Goal: Ask a question

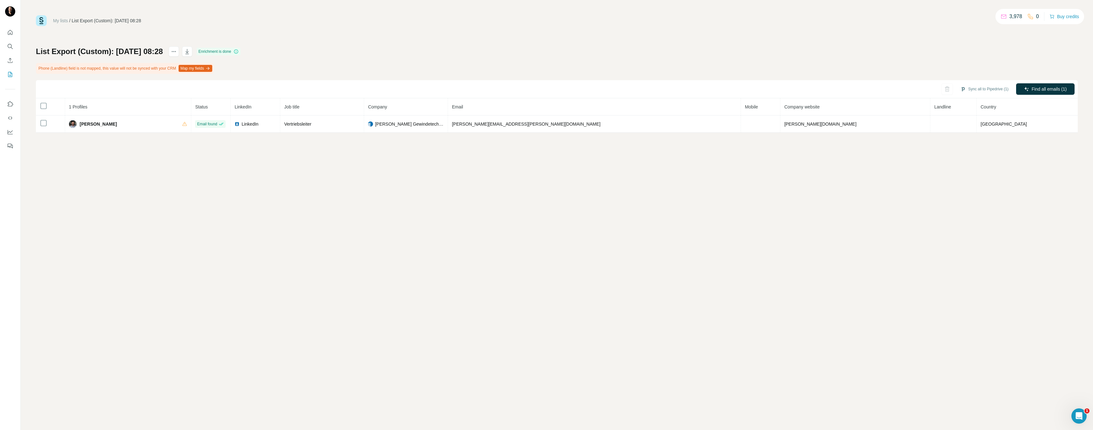
click at [200, 69] on button "Map my fields" at bounding box center [196, 68] width 34 height 7
click at [988, 89] on button "Sync all to Pipedrive (1)" at bounding box center [984, 89] width 57 height 10
click at [959, 151] on div "Lead" at bounding box center [975, 146] width 70 height 20
drag, startPoint x: 968, startPoint y: 169, endPoint x: 963, endPoint y: 171, distance: 5.7
click at [968, 169] on button "Sync all to Pipedrive" at bounding box center [975, 168] width 71 height 13
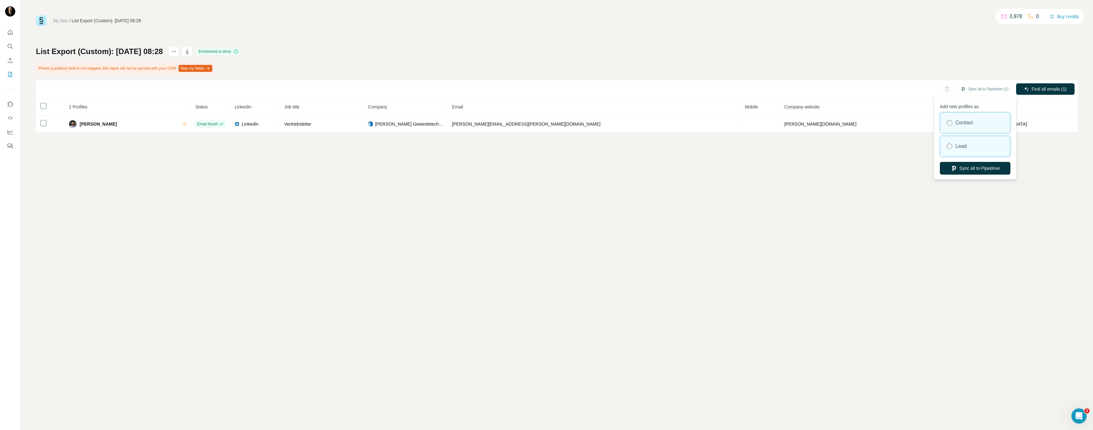
click at [972, 147] on div "Lead" at bounding box center [975, 146] width 70 height 20
click at [977, 173] on button "Sync all to Pipedrive" at bounding box center [975, 168] width 71 height 13
click at [984, 87] on button "Sync all to Pipedrive (1)" at bounding box center [984, 89] width 57 height 10
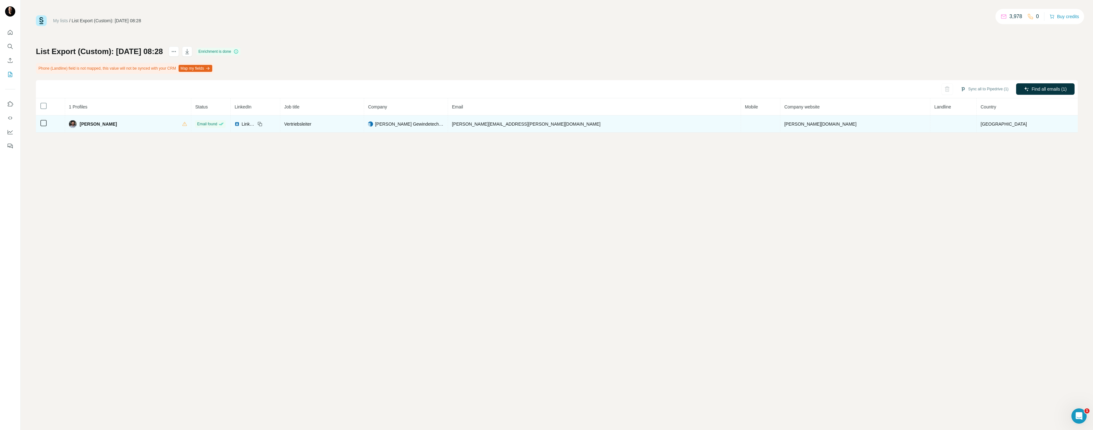
drag, startPoint x: 137, startPoint y: 124, endPoint x: 114, endPoint y: 129, distance: 23.7
click at [91, 123] on div "[PERSON_NAME]" at bounding box center [128, 124] width 119 height 8
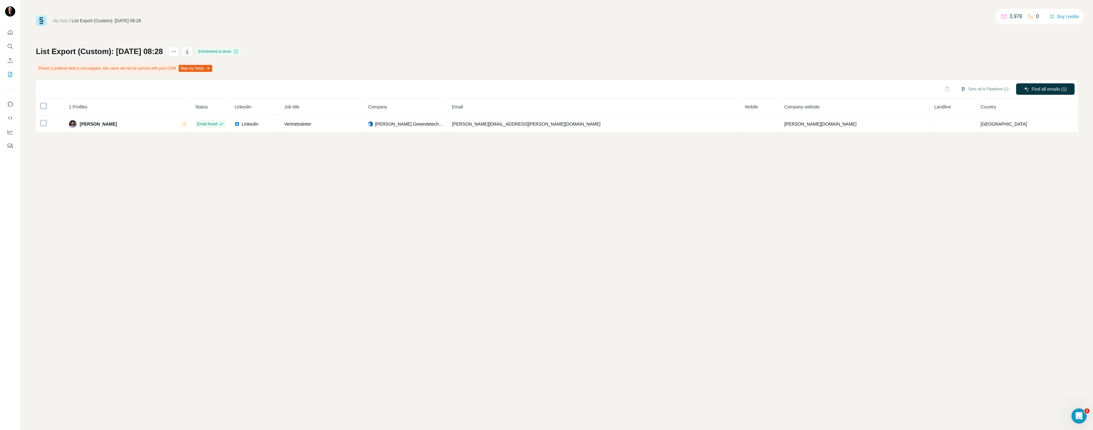
copy span "[PERSON_NAME]"
click at [1079, 420] on div "Open Intercom Messenger" at bounding box center [1077, 414] width 21 height 21
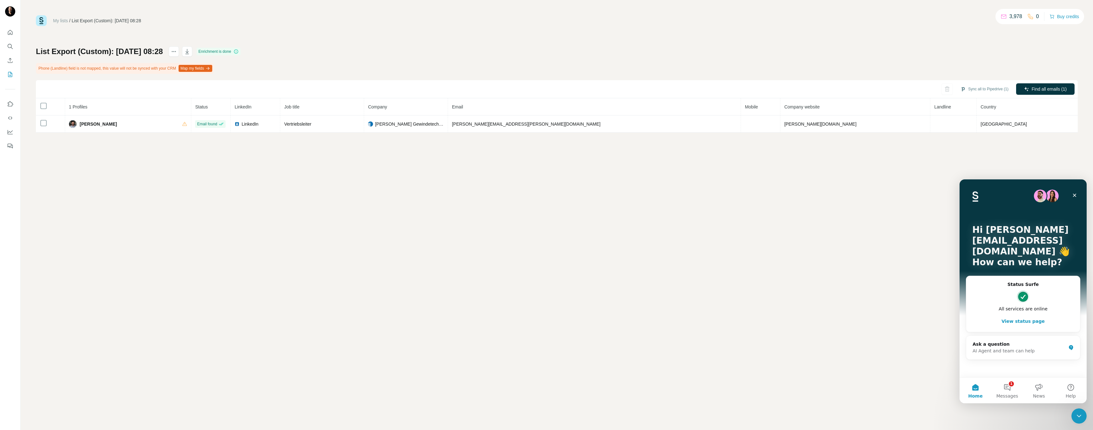
click at [982, 281] on h2 "Status Surfe" at bounding box center [1022, 284] width 101 height 7
click at [993, 345] on div "Ask a question" at bounding box center [1018, 344] width 93 height 7
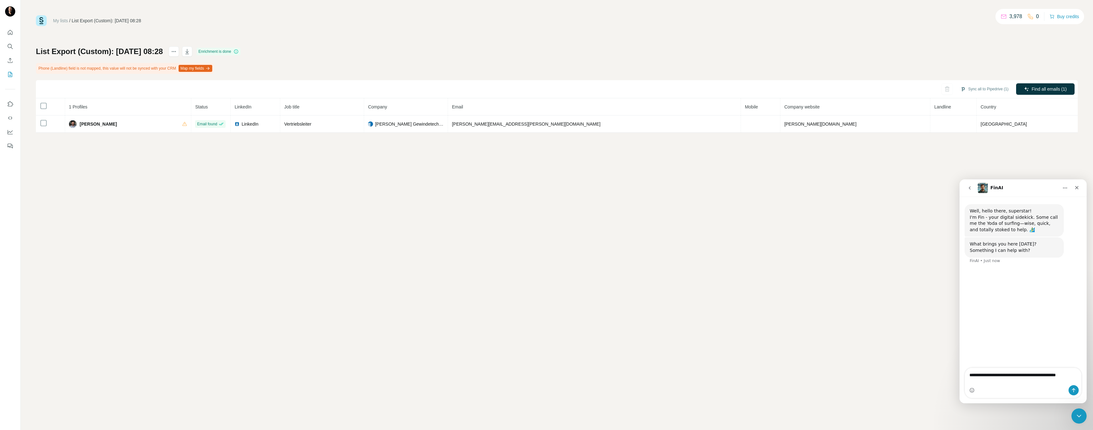
type textarea "**********"
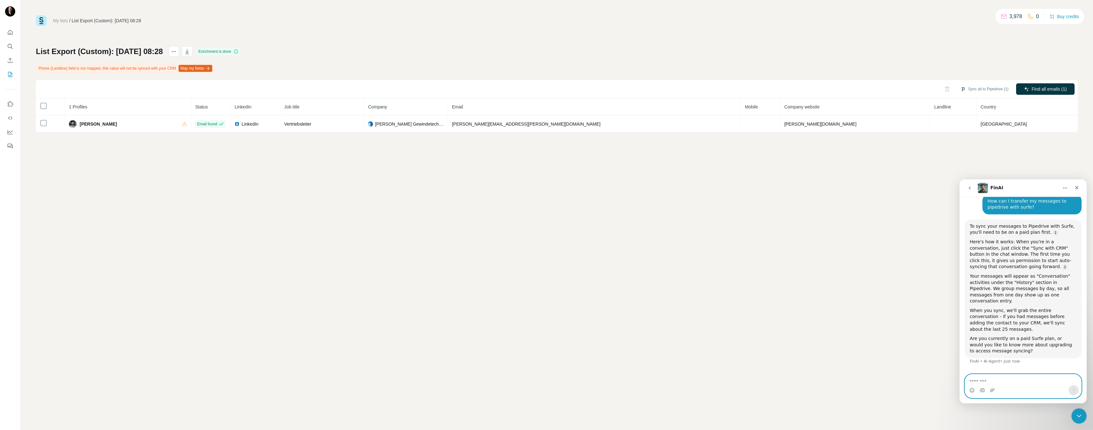
scroll to position [67, 0]
click at [1024, 381] on textarea "Message…" at bounding box center [1023, 379] width 116 height 11
type textarea "**********"
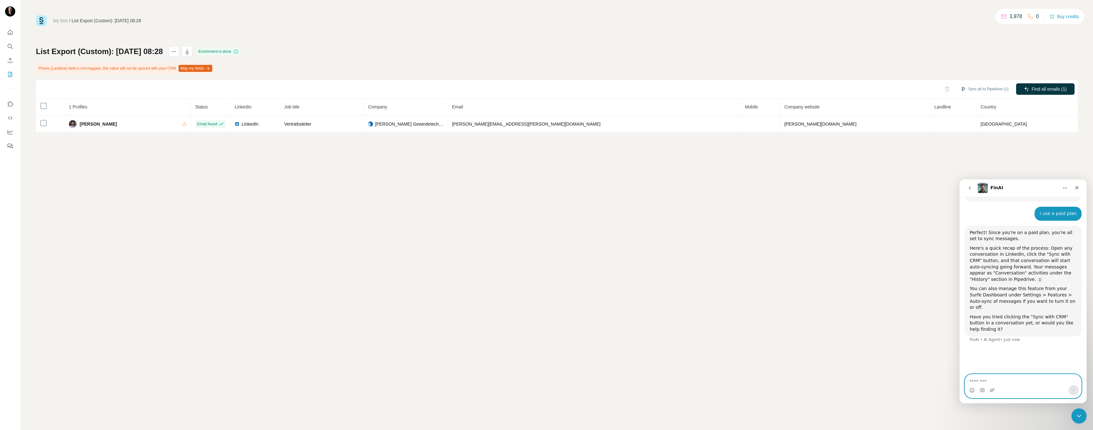
scroll to position [224, 0]
click at [12, 33] on icon "Quick start" at bounding box center [10, 32] width 6 height 6
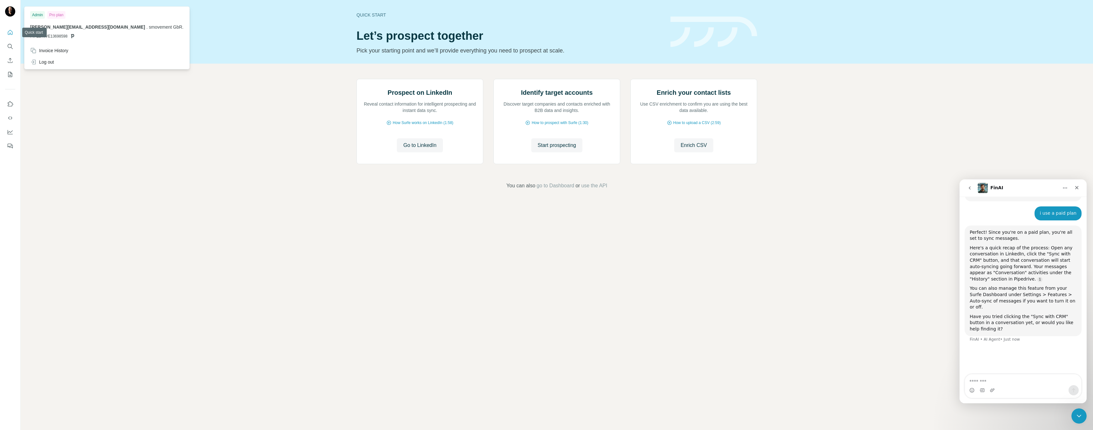
click at [8, 15] on img at bounding box center [10, 11] width 10 height 10
click at [13, 58] on icon "Enrich CSV" at bounding box center [10, 60] width 6 height 6
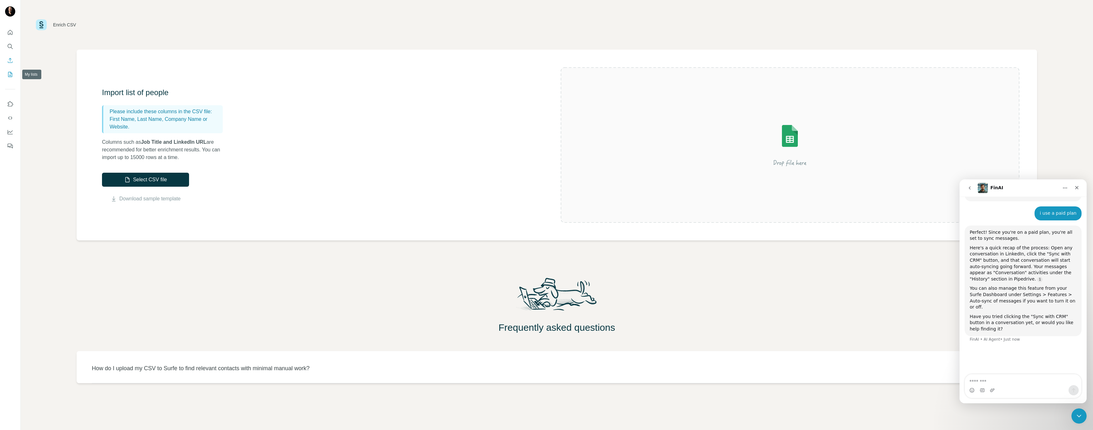
click at [10, 75] on icon "My lists" at bounding box center [10, 74] width 3 height 4
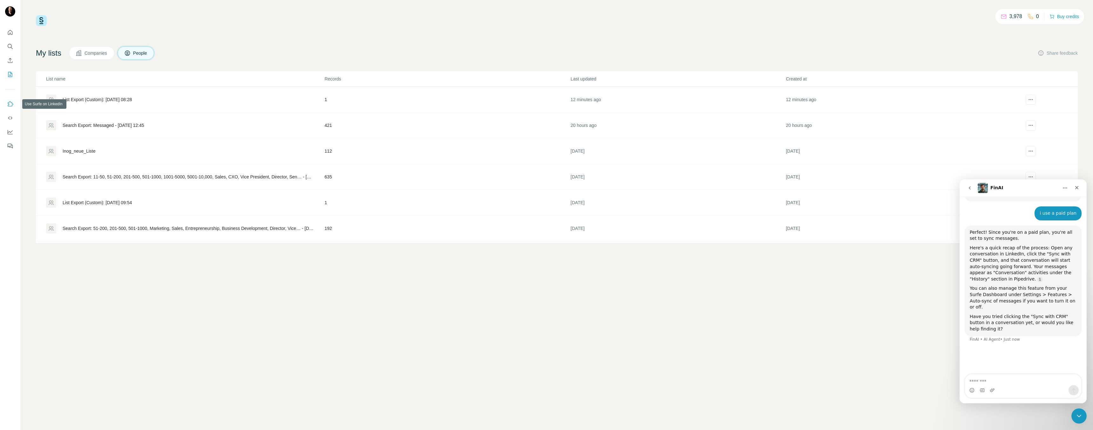
click at [9, 102] on icon "Use Surfe on LinkedIn" at bounding box center [10, 103] width 5 height 5
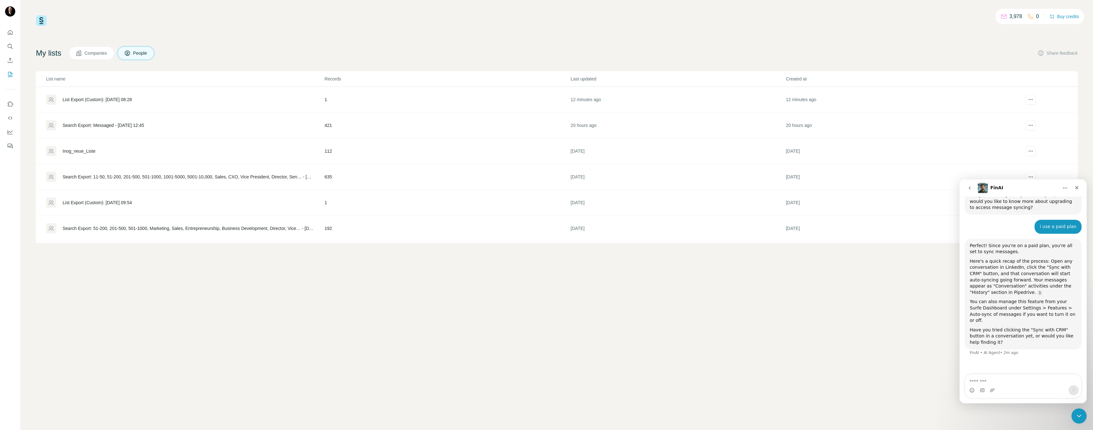
scroll to position [208, 0]
click at [1013, 380] on textarea "Message…" at bounding box center [1023, 379] width 116 height 11
type textarea "**********"
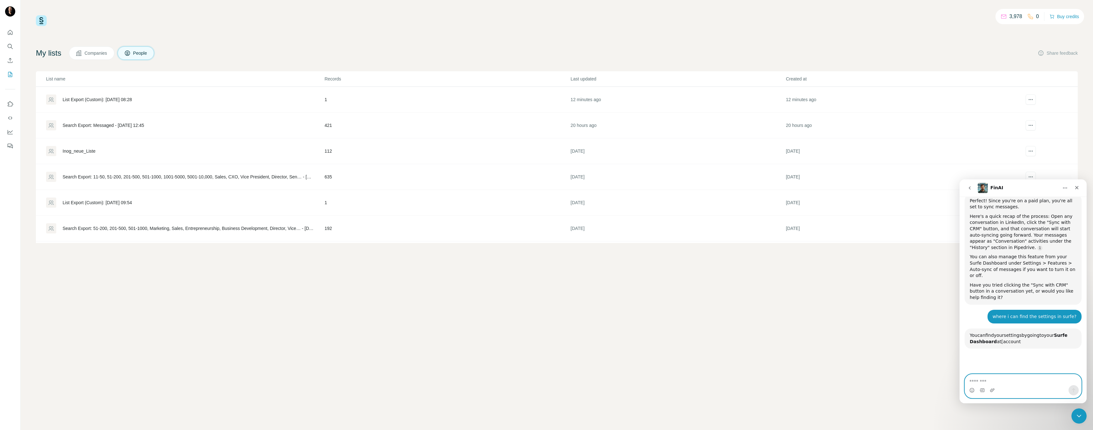
scroll to position [352, 0]
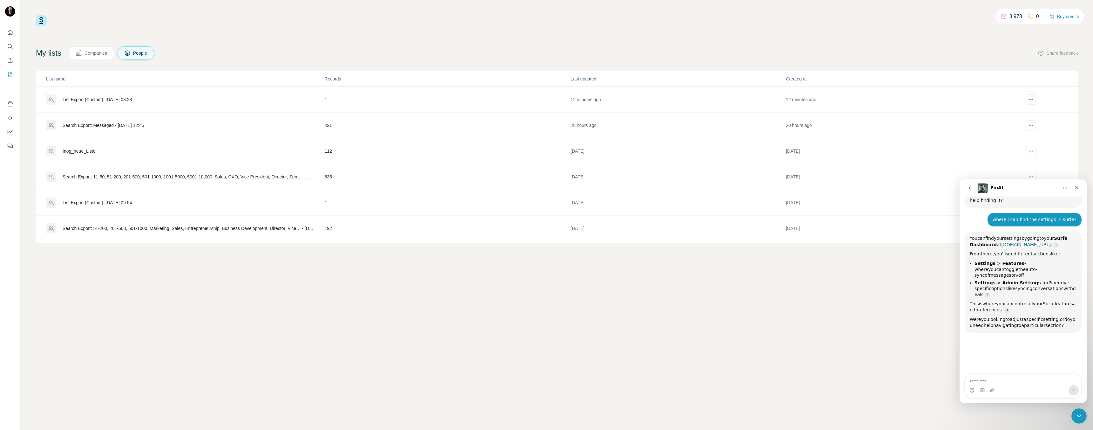
click at [1009, 242] on link "[DOMAIN_NAME][URL]" at bounding box center [1026, 244] width 50 height 5
click at [1015, 242] on link "[DOMAIN_NAME][URL]" at bounding box center [1017, 247] width 94 height 11
click at [998, 293] on link "Source reference 10774653:" at bounding box center [1000, 295] width 5 height 5
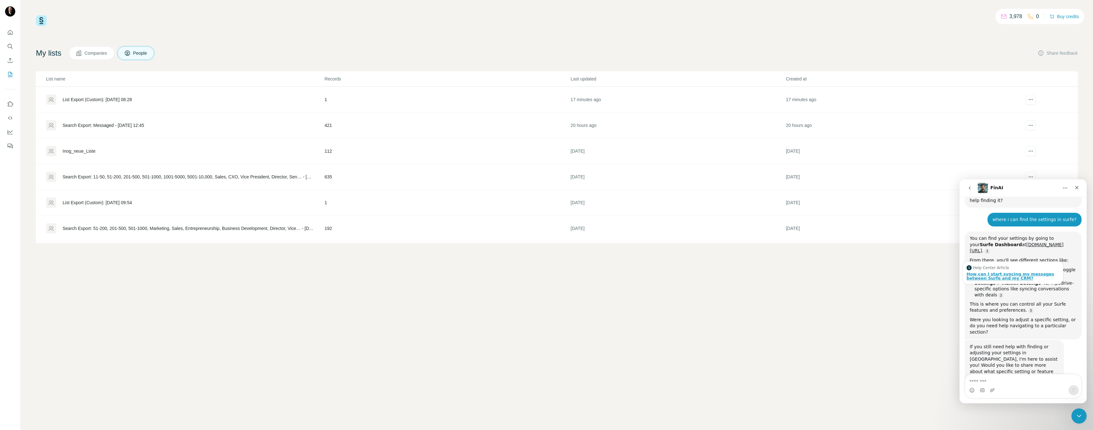
click at [989, 272] on div "How can I start syncing my messages between Surfe and my CRM?" at bounding box center [1012, 276] width 93 height 8
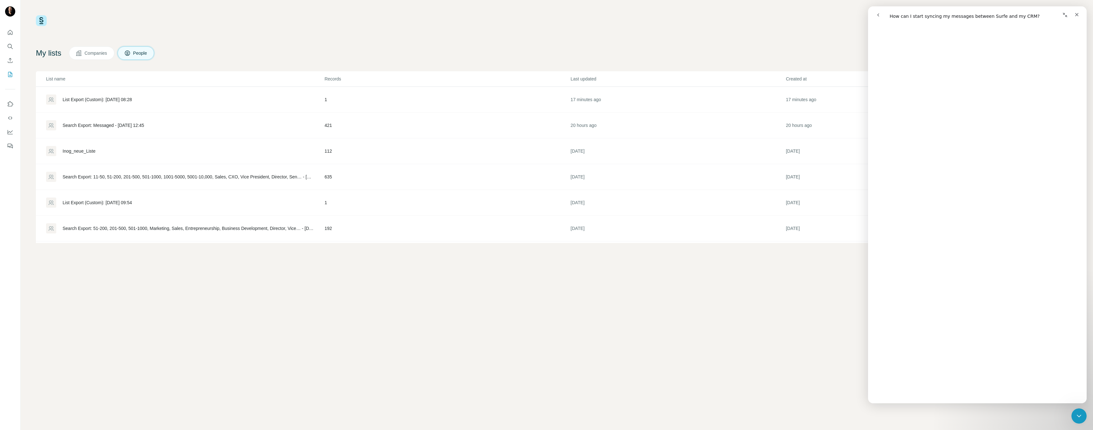
scroll to position [585, 0]
click at [100, 54] on span "Companies" at bounding box center [96, 53] width 23 height 6
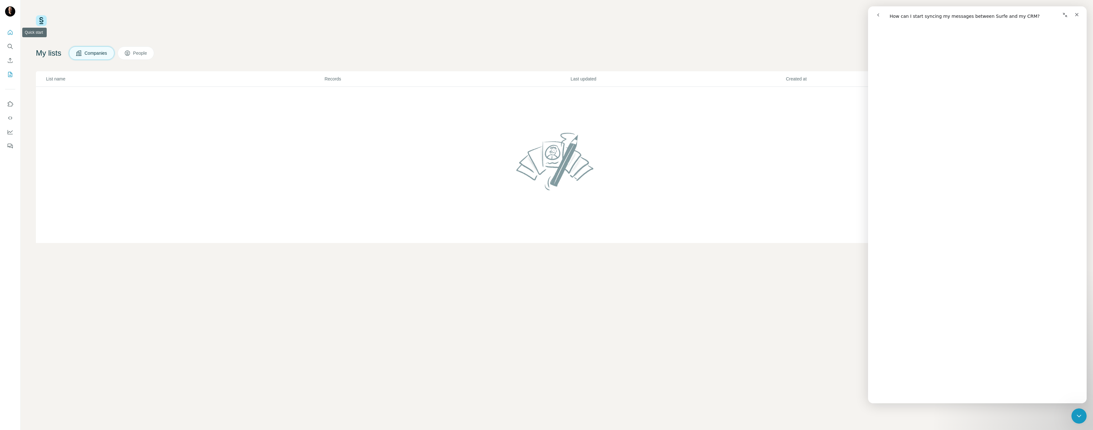
click at [11, 32] on icon "Quick start" at bounding box center [10, 32] width 6 height 6
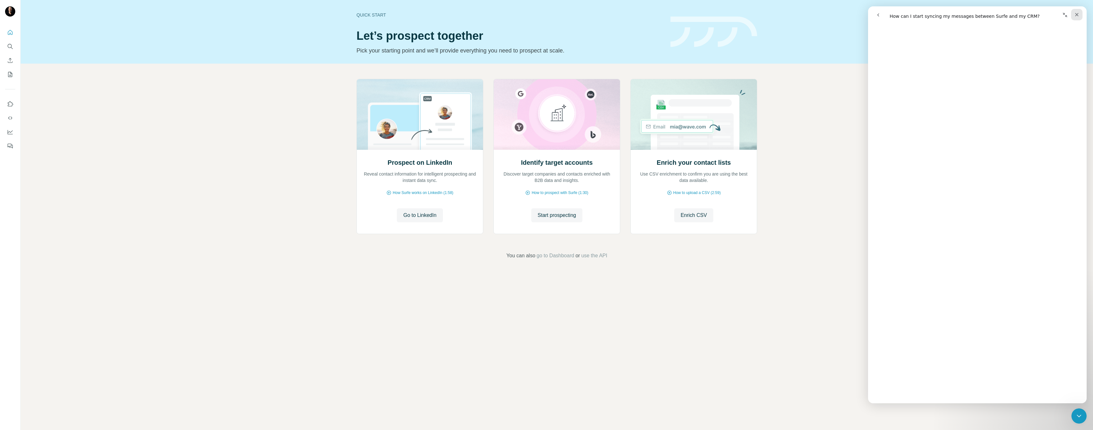
click at [1080, 15] on div "Close" at bounding box center [1076, 14] width 11 height 11
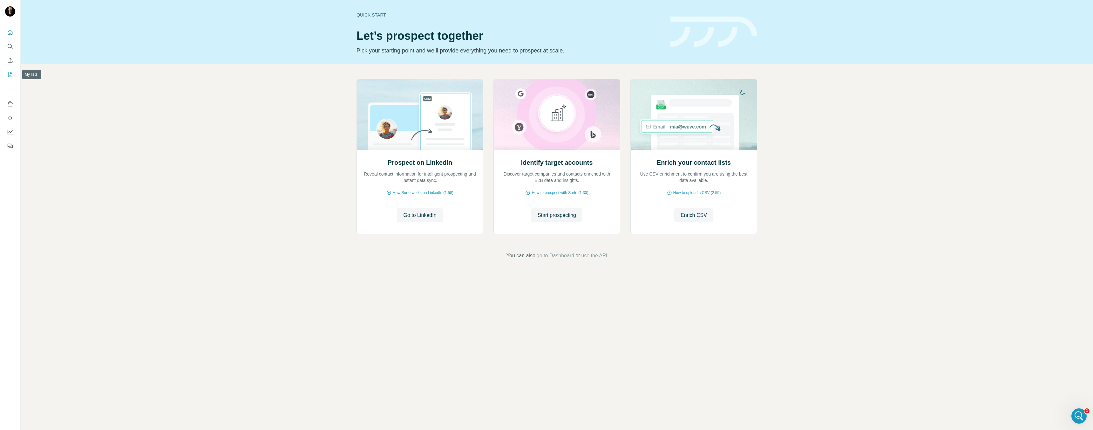
click at [10, 75] on icon "My lists" at bounding box center [10, 74] width 3 height 4
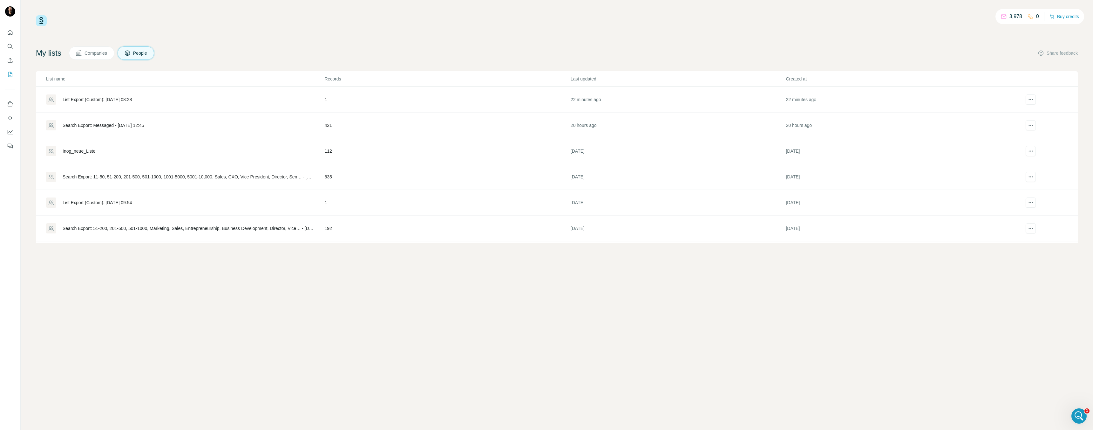
click at [102, 58] on button "Companies" at bounding box center [91, 52] width 45 height 13
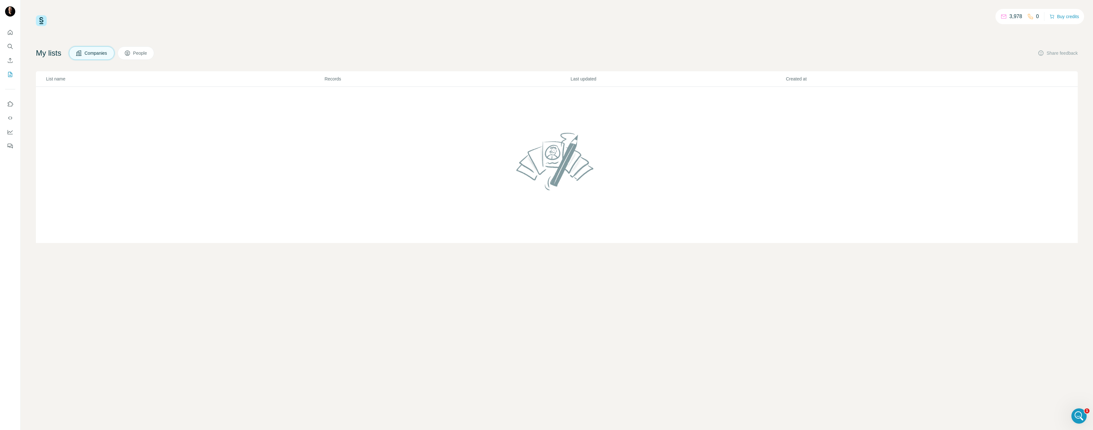
click at [143, 55] on span "People" at bounding box center [140, 53] width 15 height 6
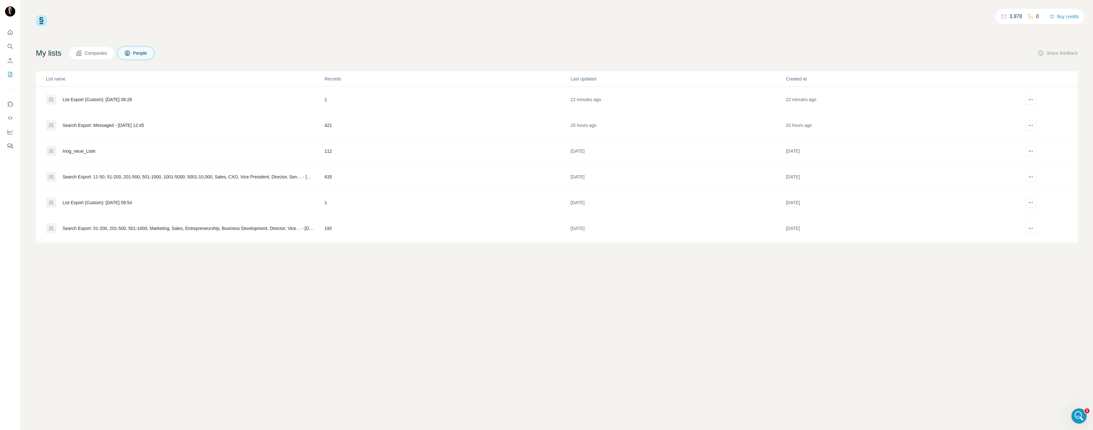
scroll to position [5, 0]
click at [12, 131] on icon "Dashboard" at bounding box center [10, 131] width 5 height 3
click at [104, 56] on button "Companies" at bounding box center [91, 52] width 45 height 13
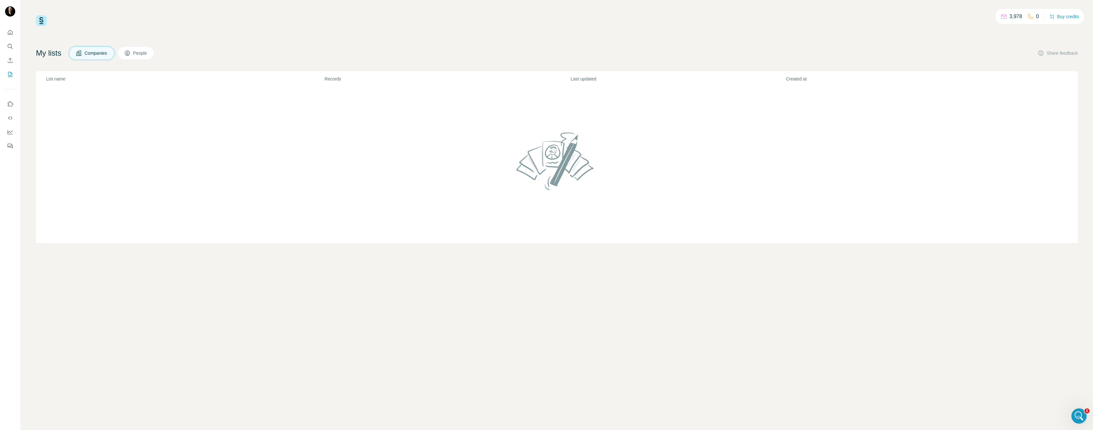
click at [141, 54] on span "People" at bounding box center [140, 53] width 15 height 6
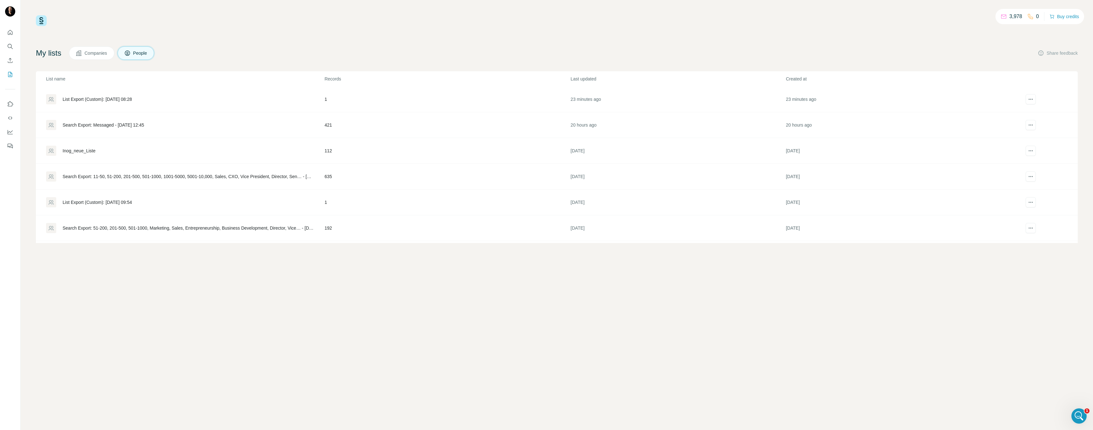
scroll to position [5, 0]
click at [113, 91] on div "List Export (Custom): [DATE] 08:28" at bounding box center [97, 94] width 69 height 6
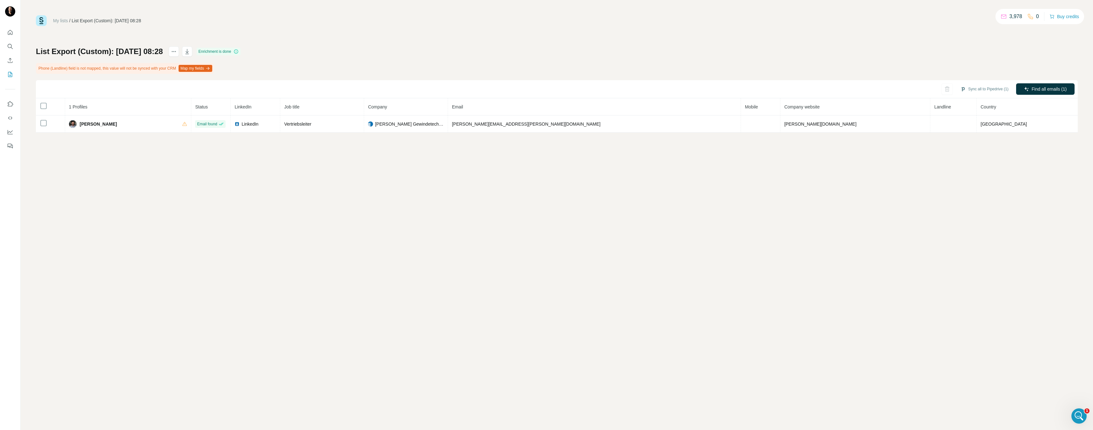
click at [66, 21] on link "My lists" at bounding box center [60, 20] width 15 height 5
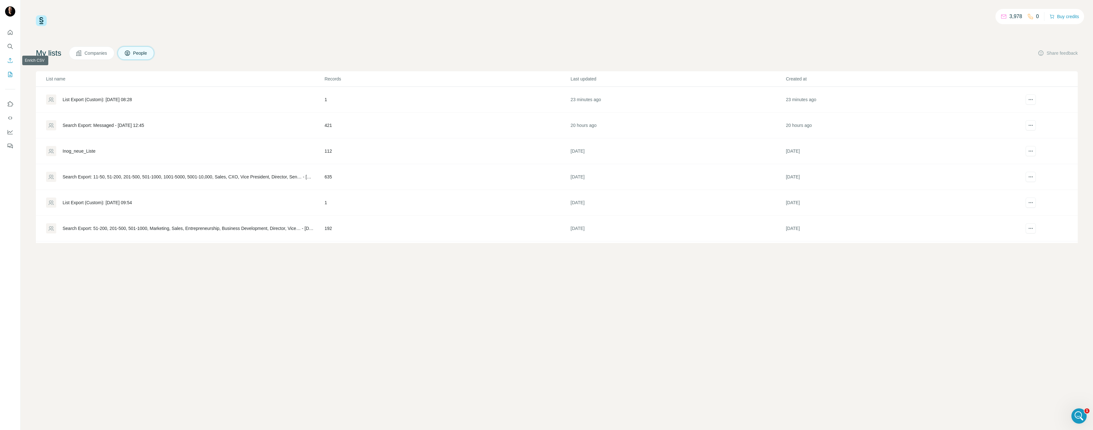
click at [8, 61] on icon "Enrich CSV" at bounding box center [10, 60] width 6 height 6
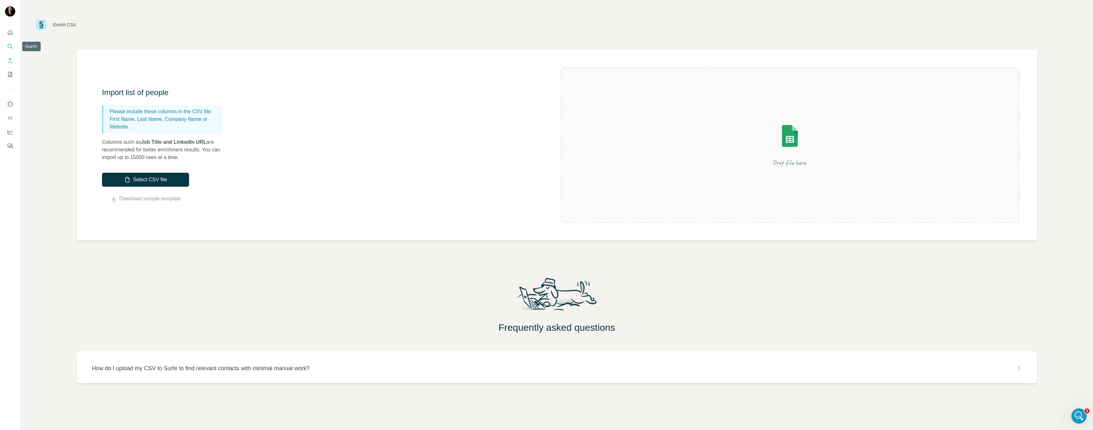
click at [8, 46] on icon "Search" at bounding box center [10, 46] width 6 height 6
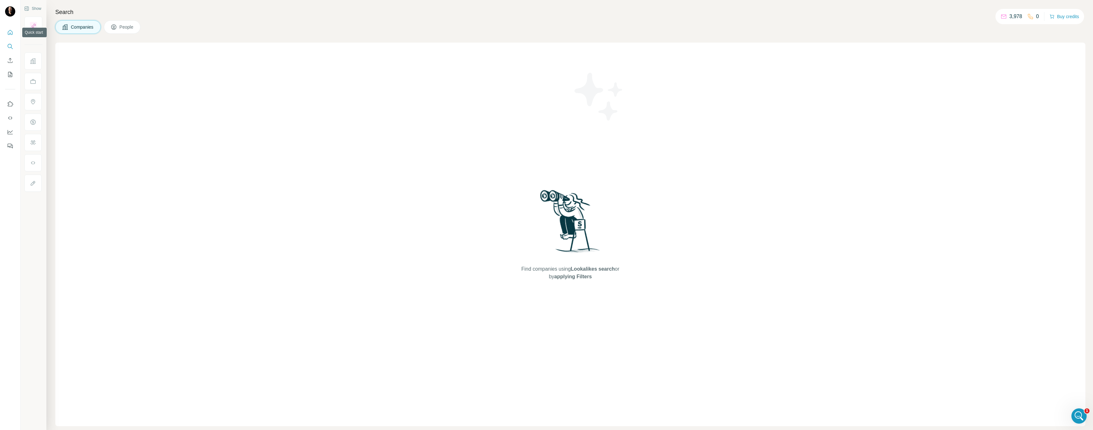
click at [9, 33] on icon "Quick start" at bounding box center [10, 32] width 6 height 6
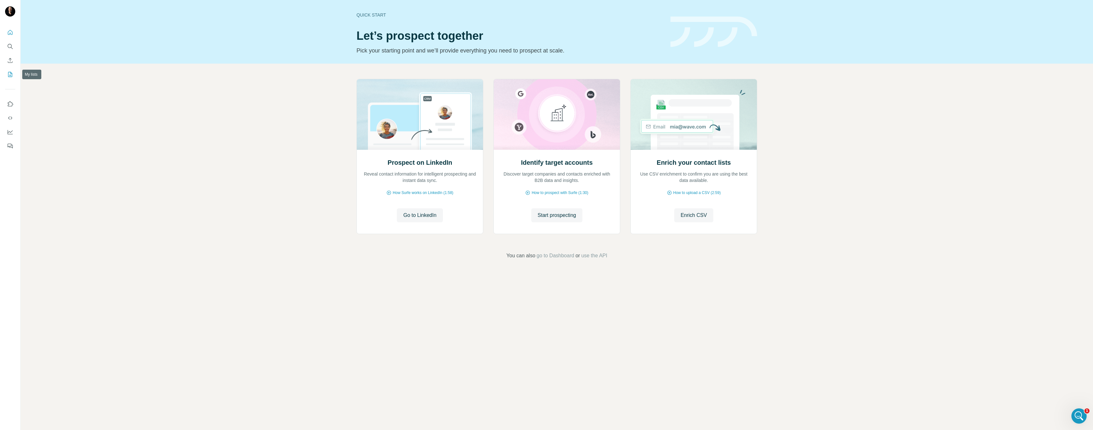
click at [8, 73] on icon "My lists" at bounding box center [10, 74] width 6 height 6
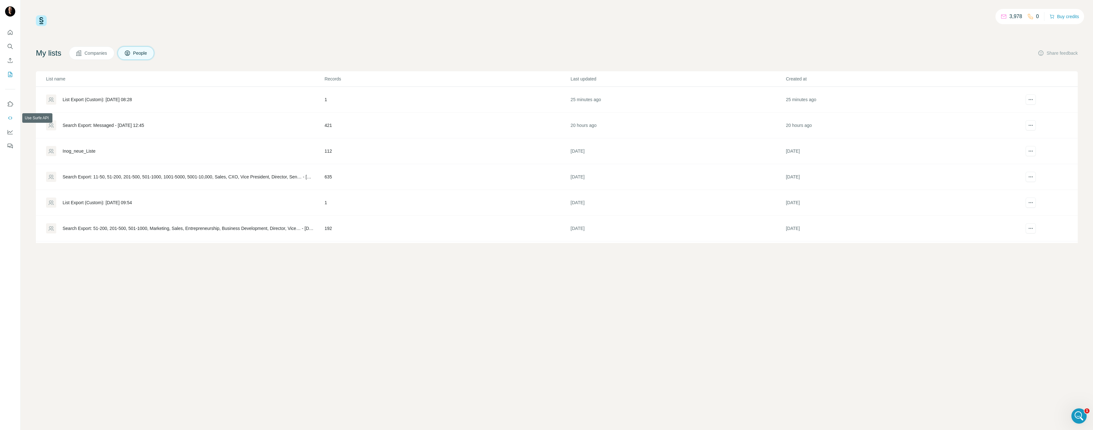
click at [7, 118] on icon "Use Surfe API" at bounding box center [10, 118] width 6 height 6
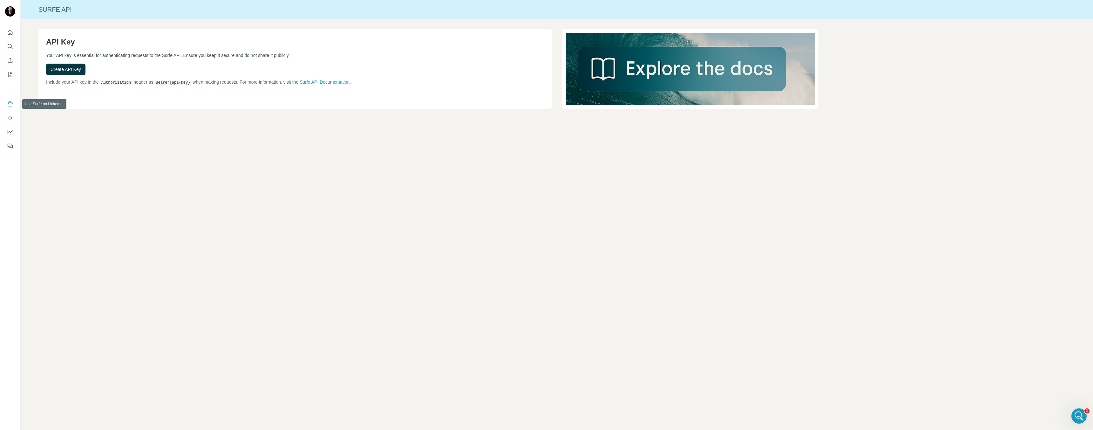
click at [14, 103] on button "Use Surfe on LinkedIn" at bounding box center [10, 103] width 10 height 11
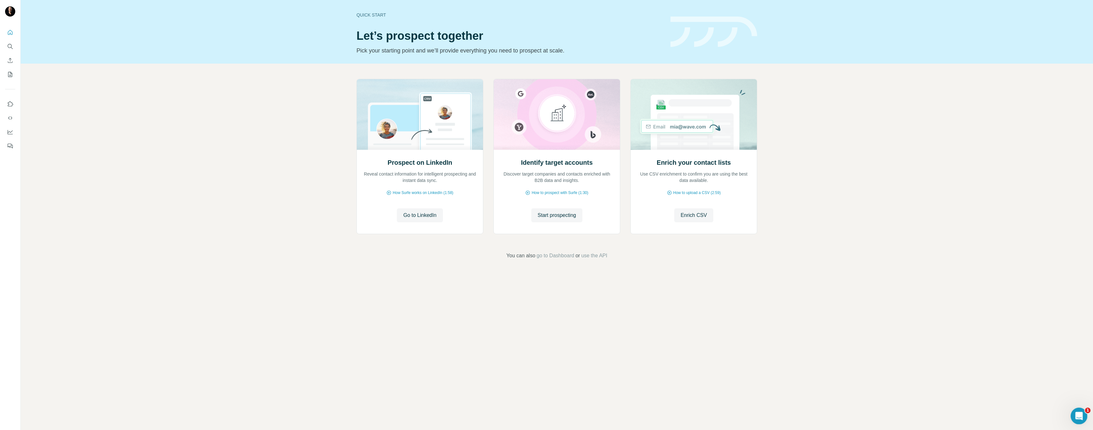
click at [1084, 414] on div "Open Intercom Messenger" at bounding box center [1077, 414] width 21 height 21
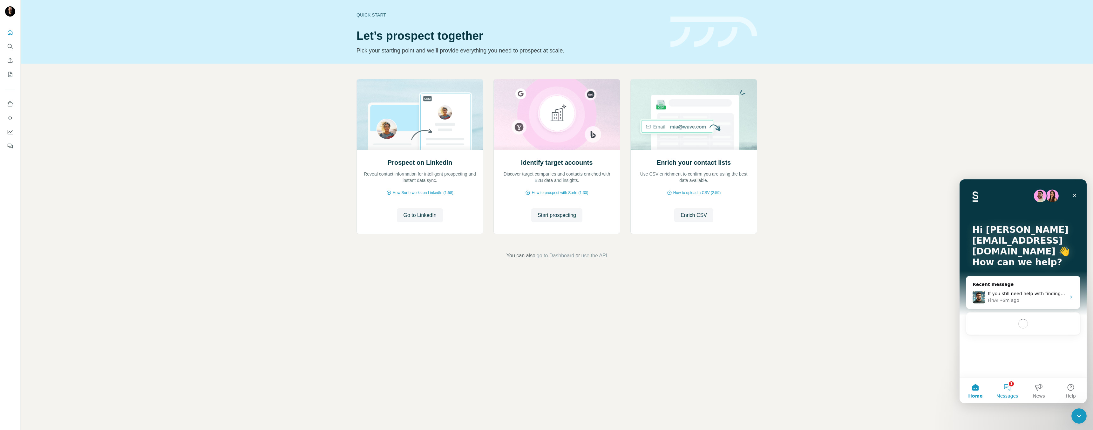
click at [1016, 391] on button "1 Messages" at bounding box center [1007, 389] width 32 height 25
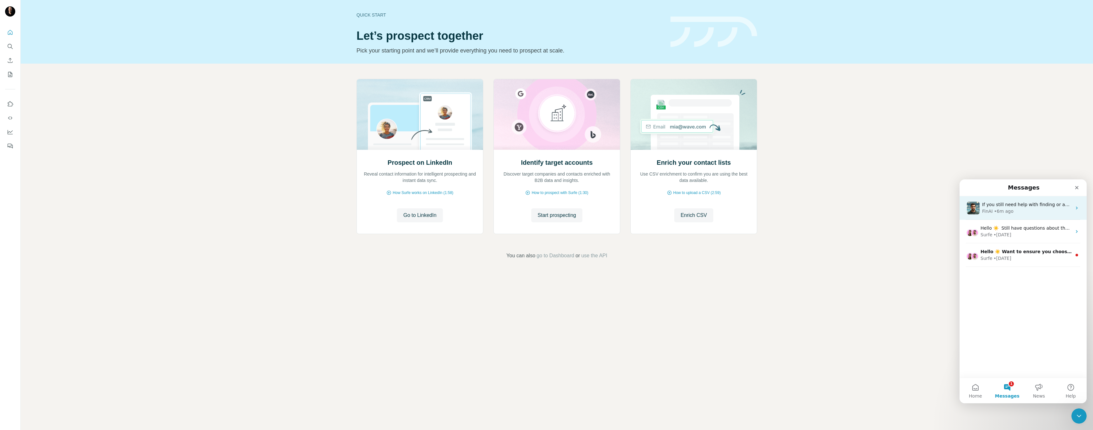
click at [1011, 208] on div "• 6m ago" at bounding box center [1003, 211] width 19 height 7
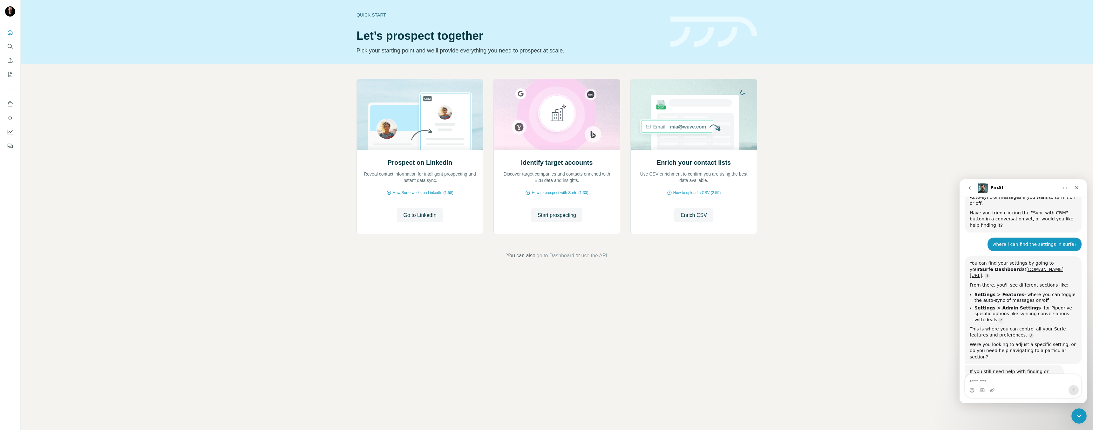
scroll to position [340, 0]
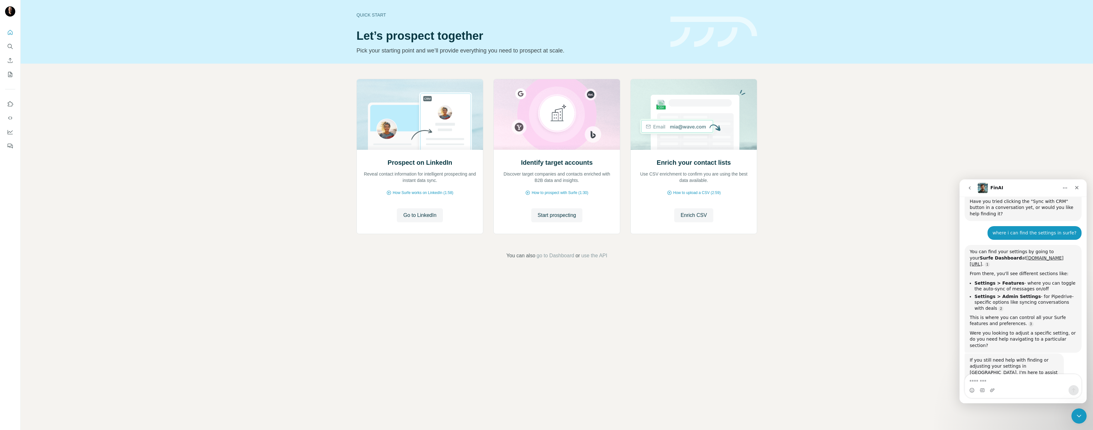
click at [1019, 377] on textarea "Message…" at bounding box center [1023, 379] width 116 height 11
type textarea "**********"
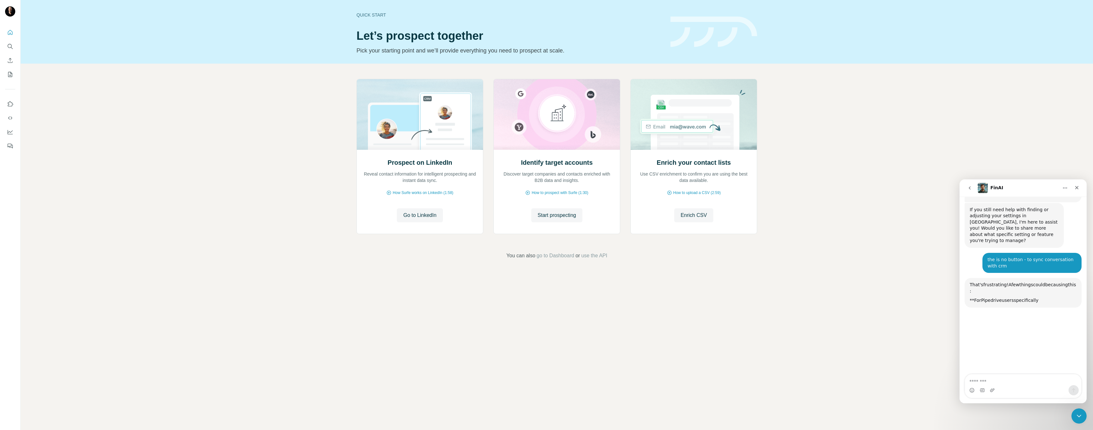
scroll to position [511, 0]
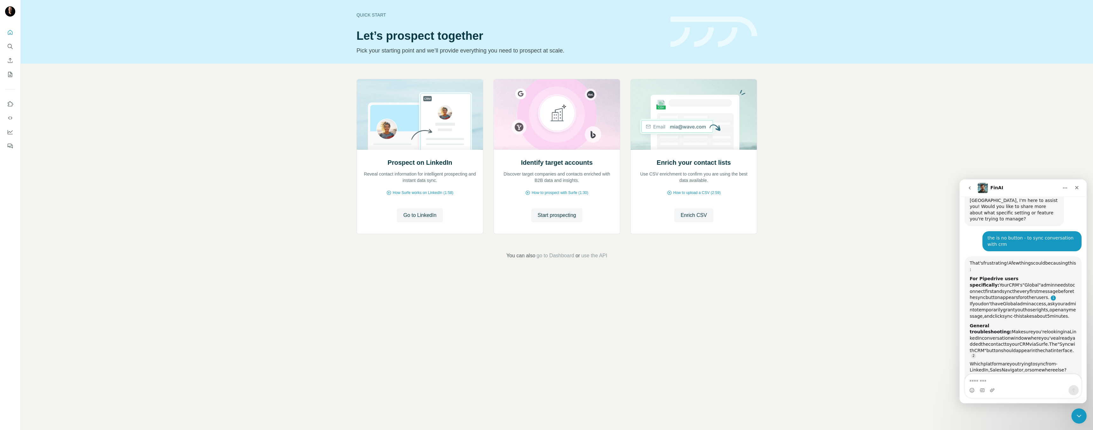
click at [1051, 295] on link "FinAI says…" at bounding box center [1053, 297] width 5 height 5
drag, startPoint x: 1004, startPoint y: 260, endPoint x: 1006, endPoint y: 264, distance: 4.4
click at [1051, 295] on link "FinAI says…" at bounding box center [1053, 297] width 5 height 5
click at [931, 186] on div "Prospect on LinkedIn Reveal contact information for intelligent prospecting and…" at bounding box center [557, 169] width 1072 height 211
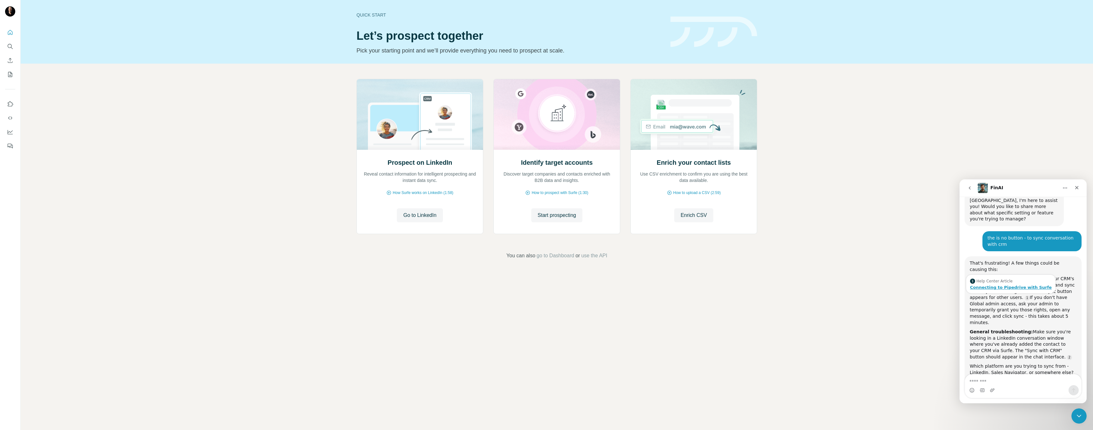
click at [1001, 285] on div "Connecting to Pipedrive with Surfe" at bounding box center [1011, 287] width 82 height 4
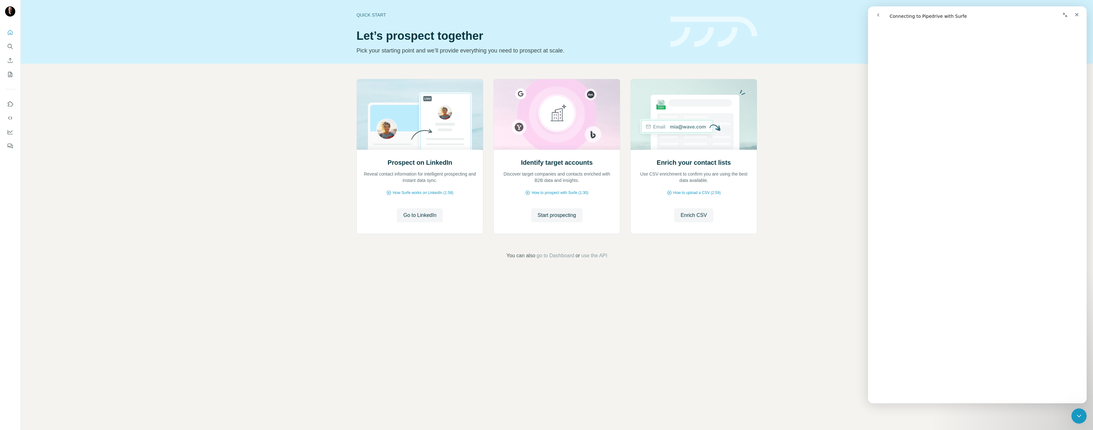
scroll to position [506, 0]
click at [877, 14] on icon "go back" at bounding box center [878, 14] width 5 height 5
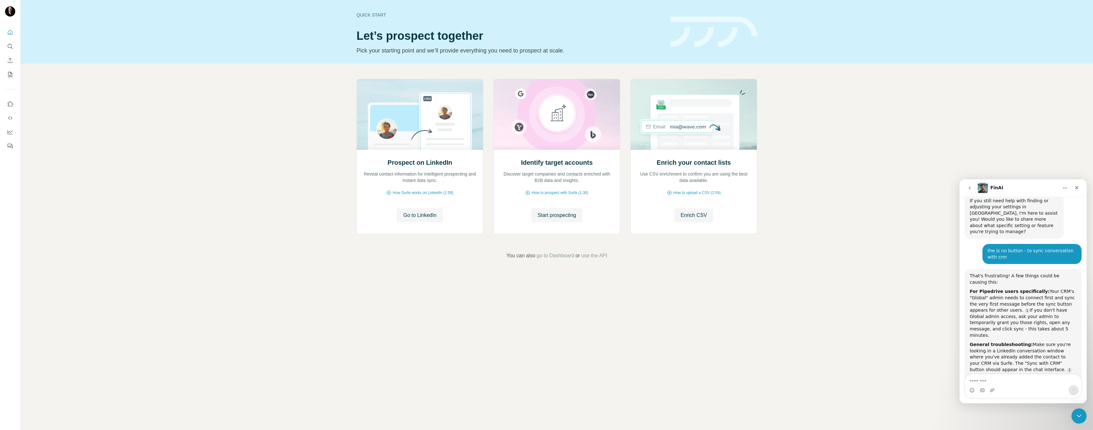
scroll to position [499, 0]
type textarea "**********"
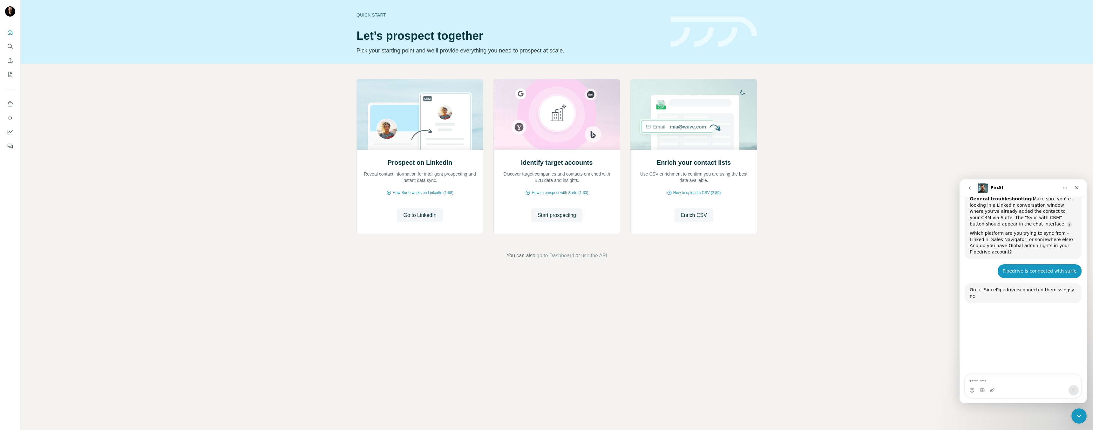
scroll to position [670, 0]
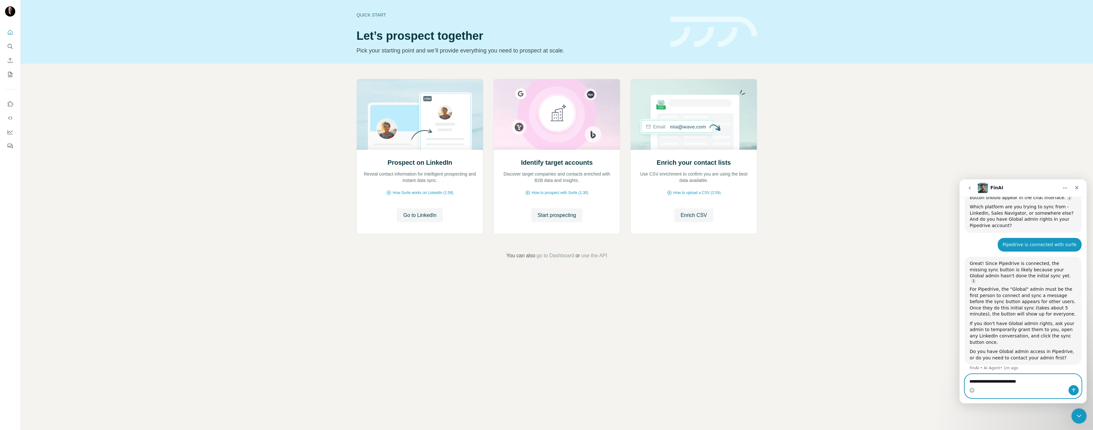
type textarea "**********"
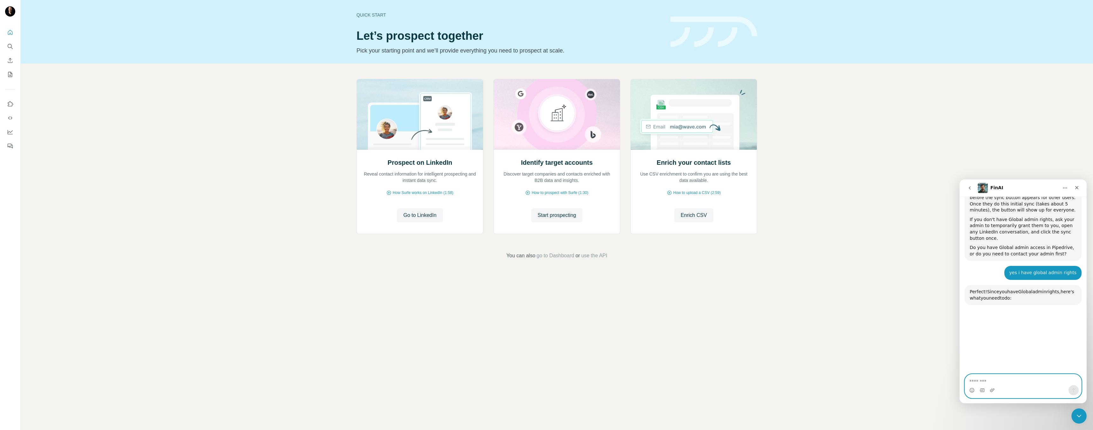
scroll to position [798, 0]
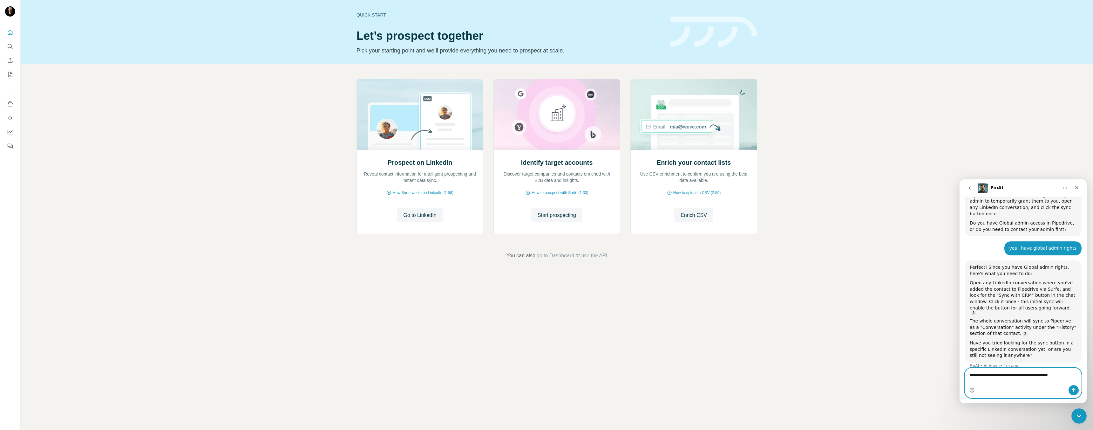
type textarea "**********"
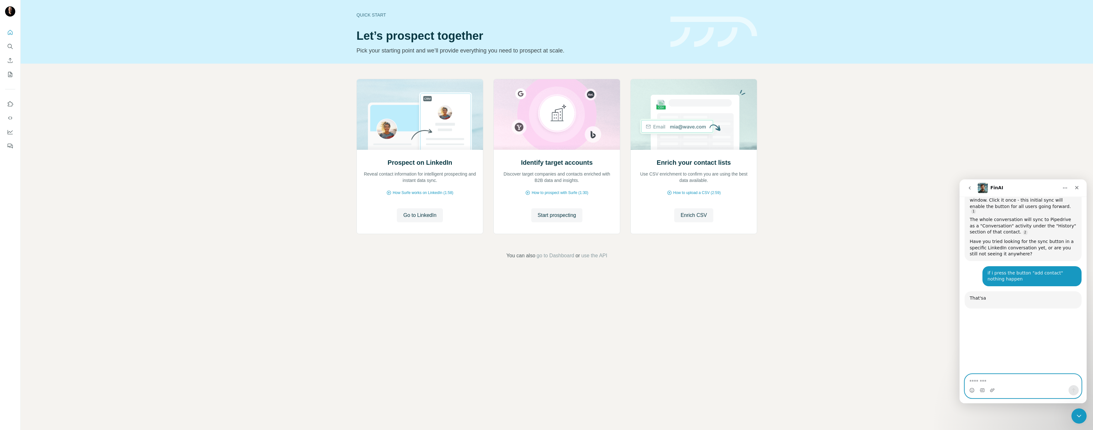
scroll to position [921, 0]
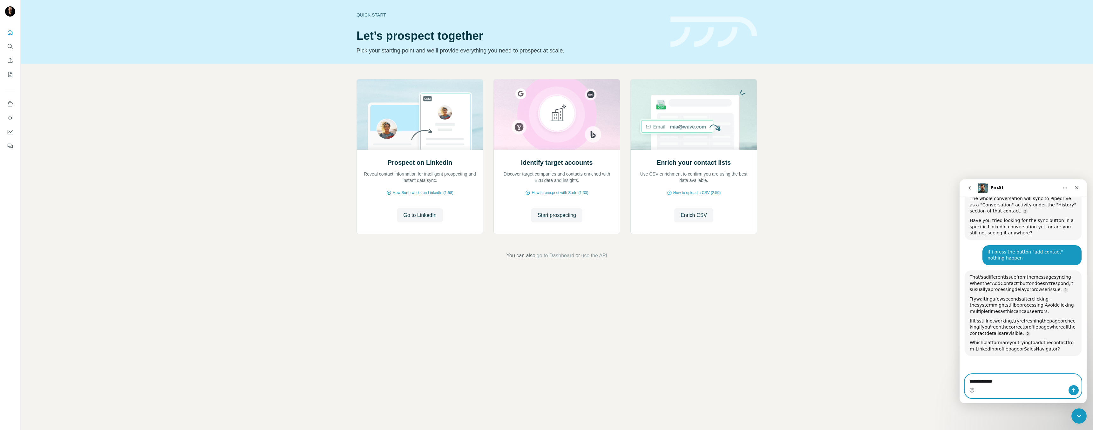
type textarea "**********"
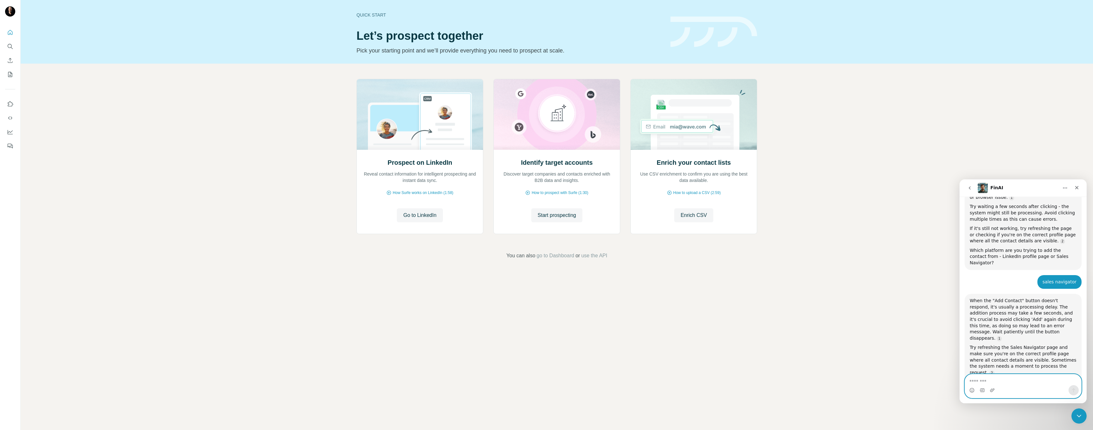
scroll to position [1036, 0]
